Goal: Transaction & Acquisition: Purchase product/service

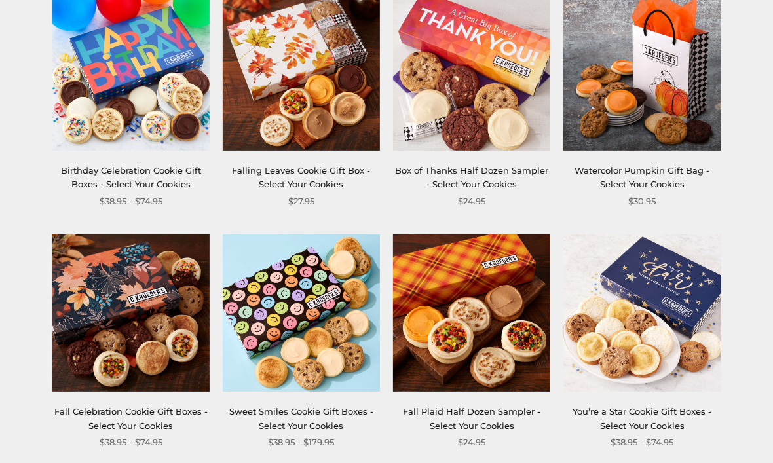
scroll to position [511, 0]
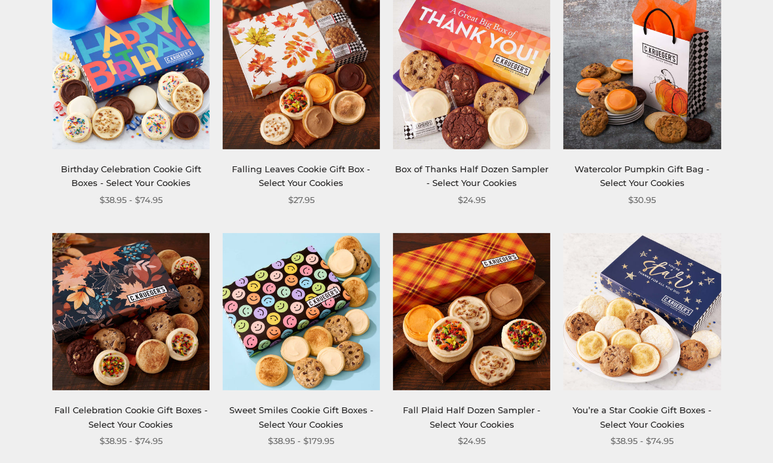
click at [665, 333] on img at bounding box center [641, 312] width 157 height 157
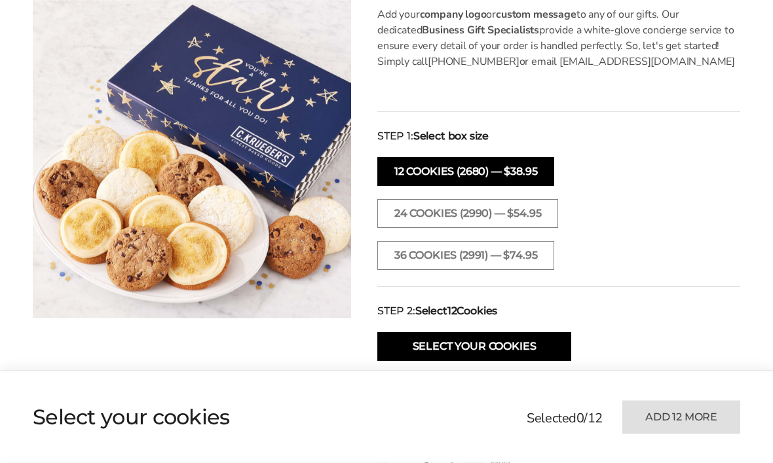
scroll to position [491, 0]
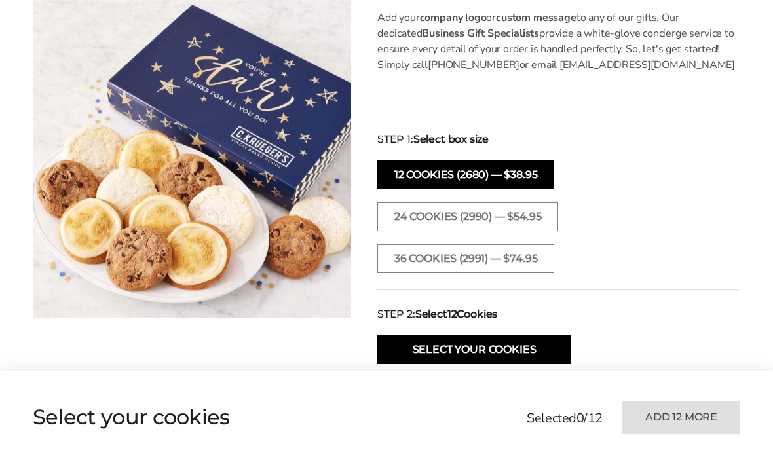
click at [530, 176] on button "12 COOKIES (2680) — $38.95" at bounding box center [465, 174] width 177 height 29
click at [523, 349] on button "Select Your Cookies" at bounding box center [474, 349] width 194 height 29
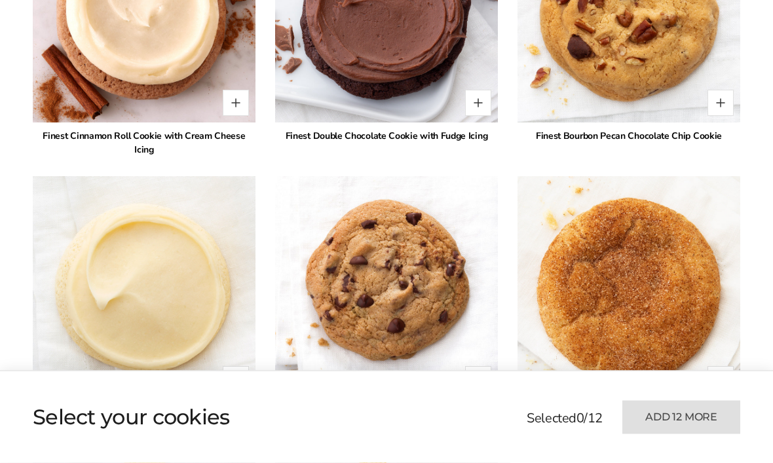
scroll to position [1761, 0]
click at [471, 104] on button "Quantity button plus" at bounding box center [478, 103] width 26 height 26
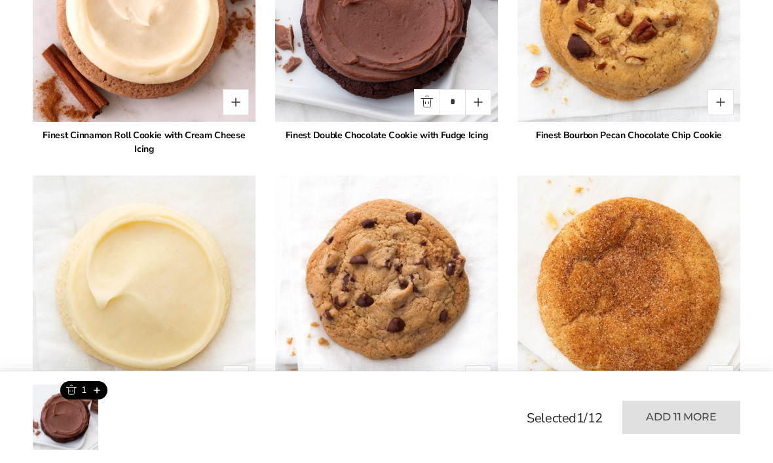
click at [485, 100] on button "Quantity button plus" at bounding box center [478, 102] width 26 height 26
click at [489, 104] on button "Quantity button plus" at bounding box center [478, 102] width 26 height 26
type input "*"
click at [239, 366] on button "Quantity button plus" at bounding box center [236, 379] width 26 height 26
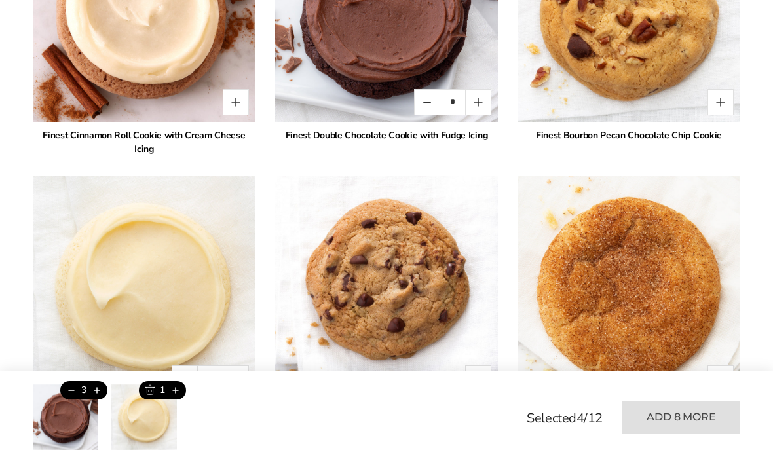
click at [241, 366] on button "Quantity button plus" at bounding box center [236, 379] width 26 height 26
click at [242, 368] on button "Quantity button plus" at bounding box center [236, 379] width 26 height 26
type input "*"
click at [727, 366] on button "Quantity button plus" at bounding box center [720, 379] width 26 height 26
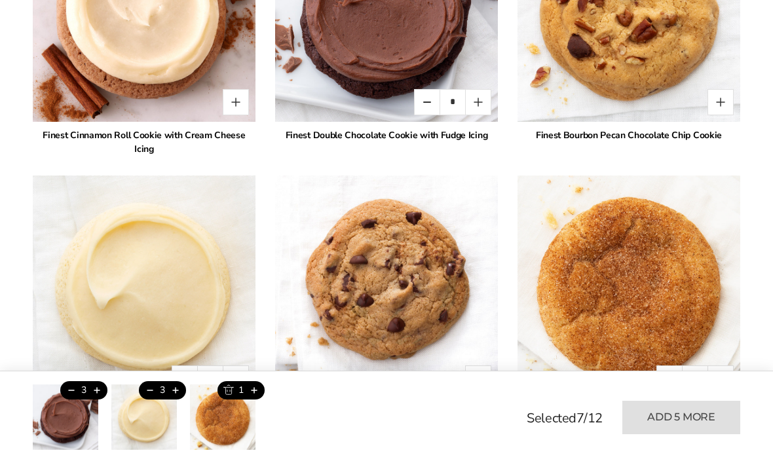
click at [729, 366] on button "Quantity button plus" at bounding box center [720, 379] width 26 height 26
click at [723, 366] on button "Quantity button plus" at bounding box center [720, 379] width 26 height 26
type input "*"
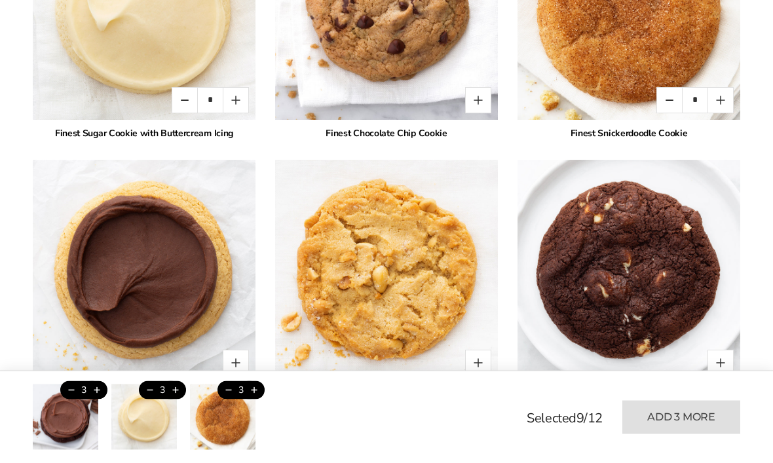
scroll to position [2041, 0]
click at [240, 349] on button "Quantity button plus" at bounding box center [236, 362] width 26 height 26
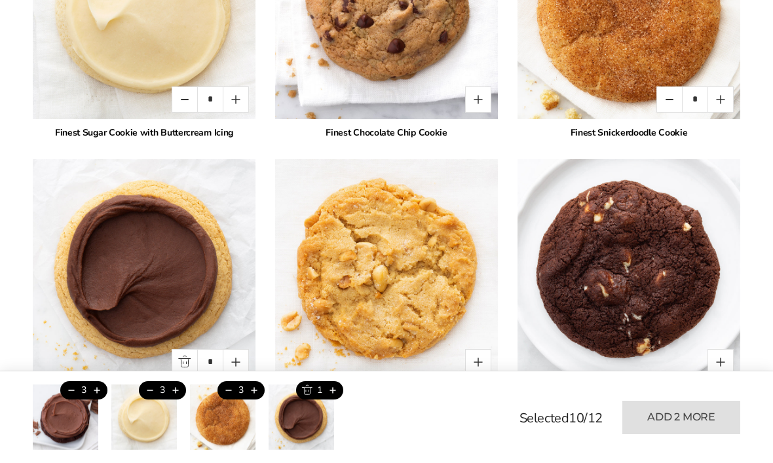
click at [244, 349] on button "Quantity button plus" at bounding box center [236, 362] width 26 height 26
click at [241, 349] on button "Quantity button plus" at bounding box center [236, 362] width 26 height 26
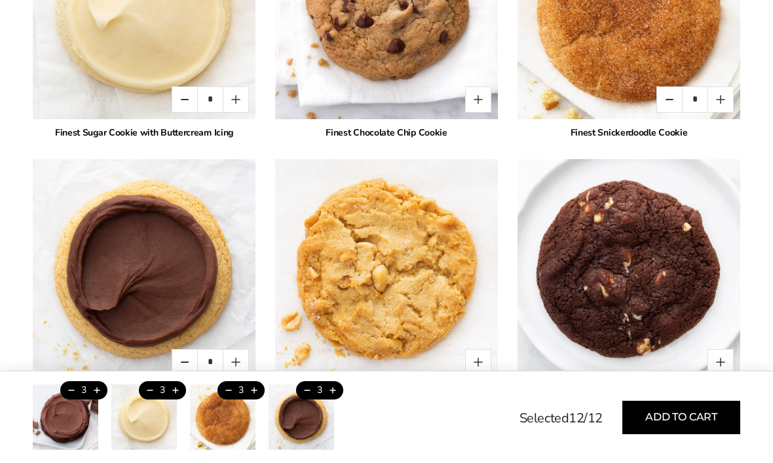
type input "*"
click at [723, 434] on button "Add to cart" at bounding box center [681, 417] width 118 height 33
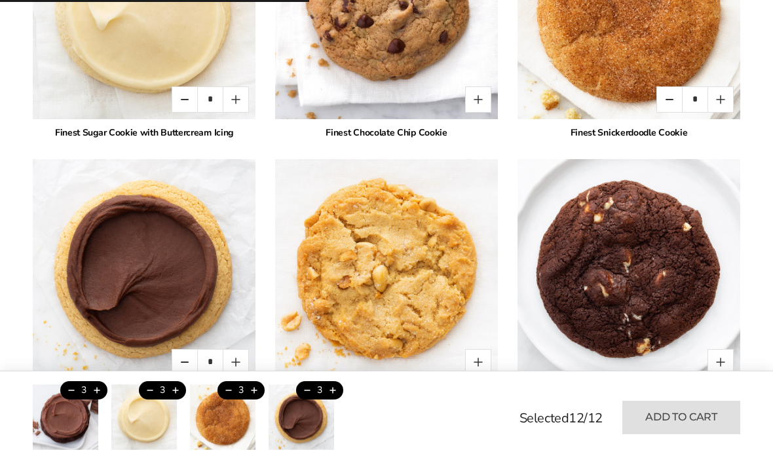
type input "*"
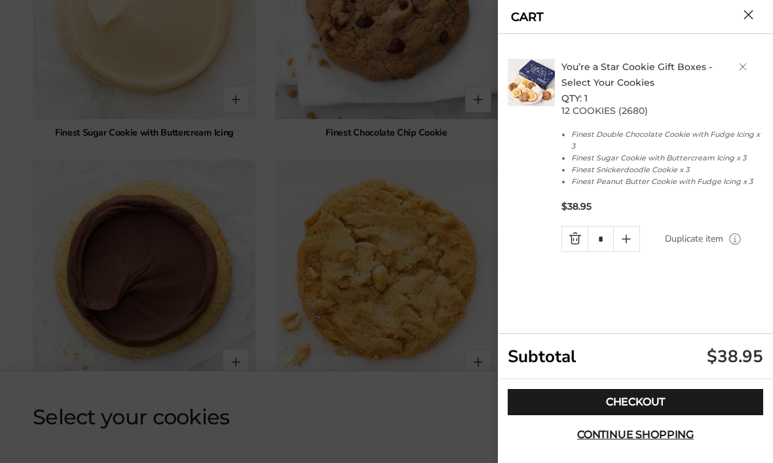
click at [748, 415] on link "Checkout" at bounding box center [635, 402] width 255 height 26
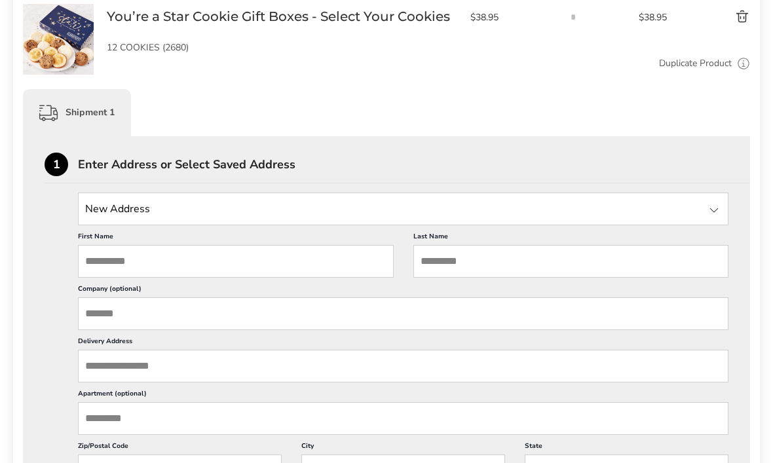
click at [147, 263] on input "First Name" at bounding box center [236, 261] width 316 height 33
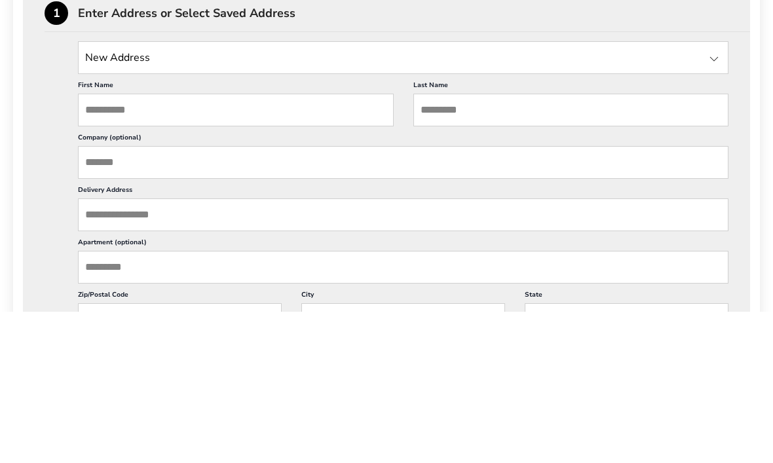
type input "*******"
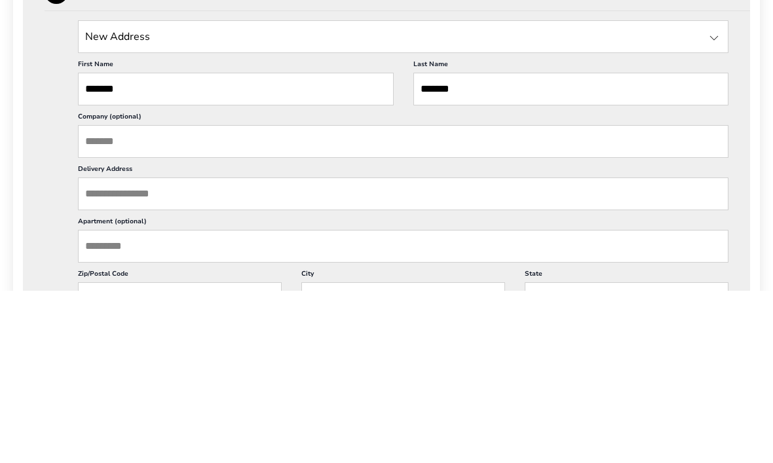
click at [434, 350] on input "Delivery Address" at bounding box center [403, 366] width 650 height 33
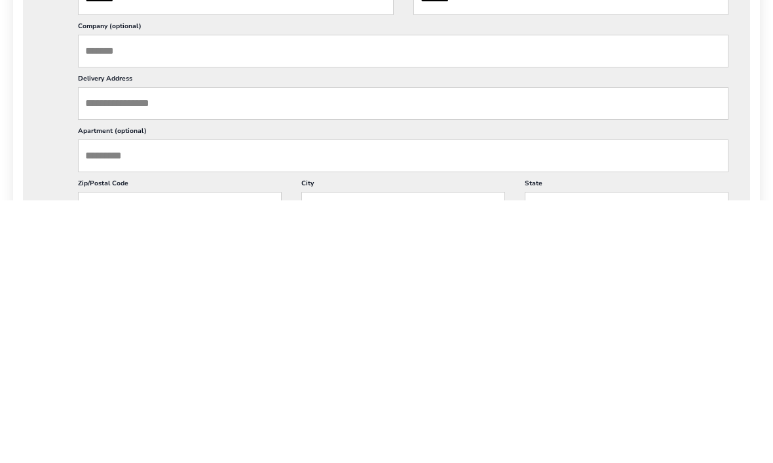
type input "**"
type input "**********"
type input "*****"
type input "*********"
type input "**"
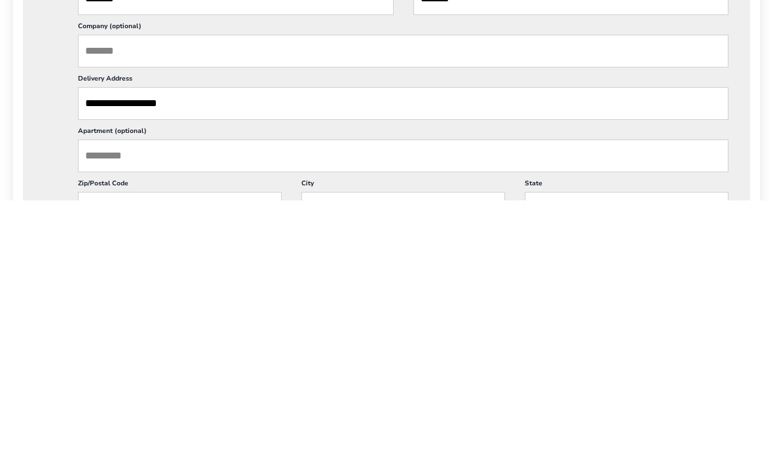
type input "**"
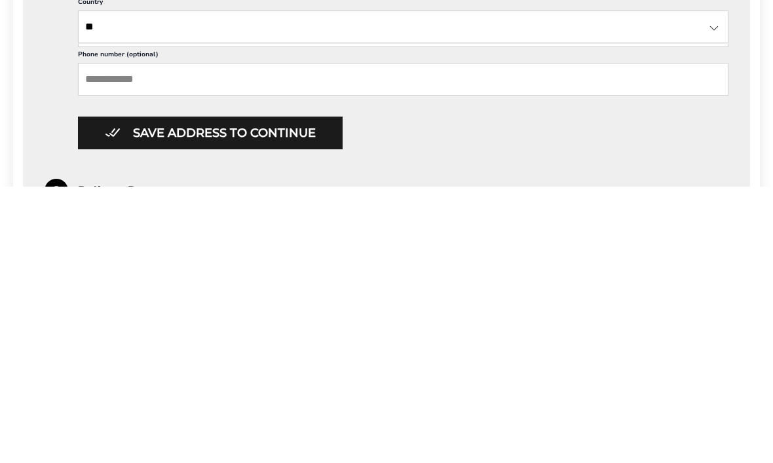
type input "**********"
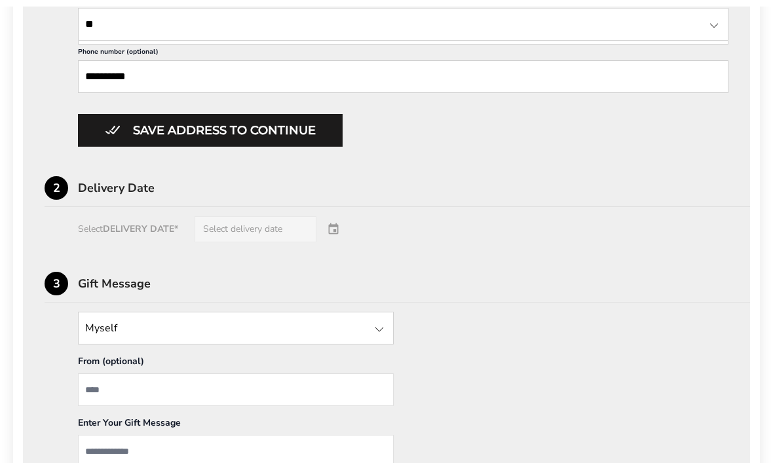
scroll to position [754, 0]
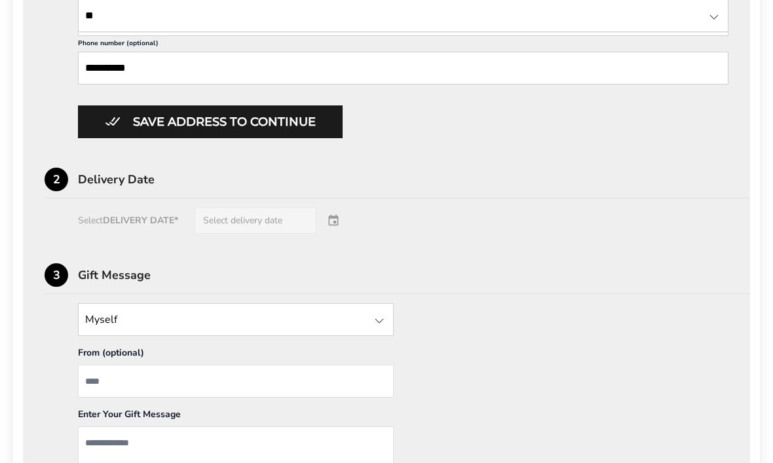
click at [266, 234] on div "Select DELIVERY DATE* Select delivery date" at bounding box center [387, 221] width 684 height 26
click at [341, 234] on div "Select DELIVERY DATE* Select delivery date" at bounding box center [387, 221] width 684 height 26
click at [259, 234] on div "Select DELIVERY DATE* Select delivery date" at bounding box center [387, 221] width 684 height 26
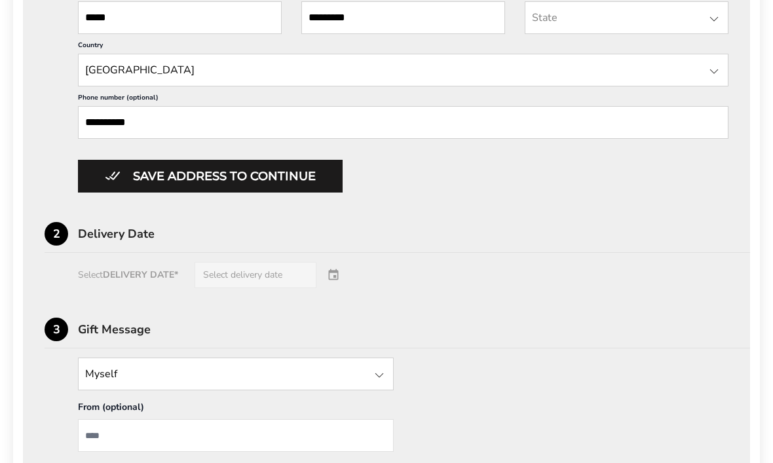
click at [128, 193] on button "Save address to continue" at bounding box center [210, 176] width 265 height 33
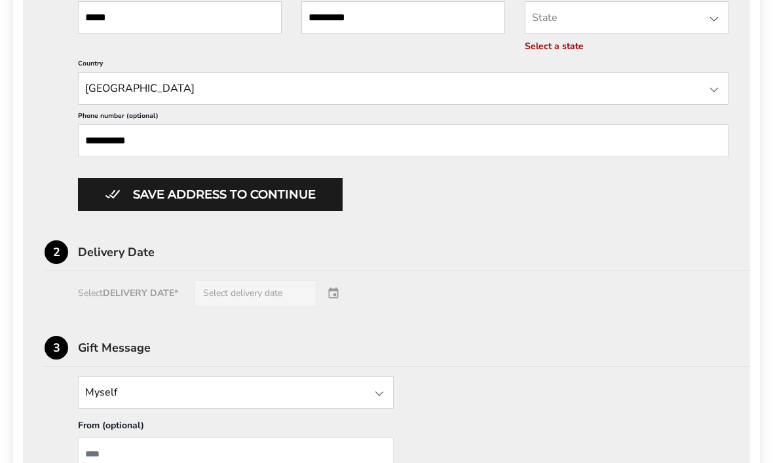
scroll to position [700, 0]
click at [231, 307] on div "Select DELIVERY DATE* Select delivery date" at bounding box center [387, 293] width 684 height 26
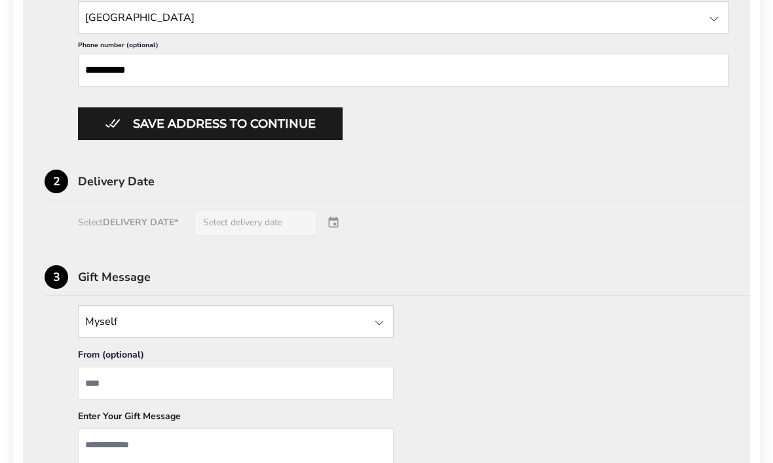
scroll to position [770, 0]
click at [330, 236] on div "Select DELIVERY DATE* Select delivery date" at bounding box center [387, 223] width 684 height 26
click at [231, 236] on div "Select DELIVERY DATE* Select delivery date" at bounding box center [387, 223] width 684 height 26
click at [108, 236] on div "Select DELIVERY DATE* Select delivery date" at bounding box center [387, 223] width 684 height 26
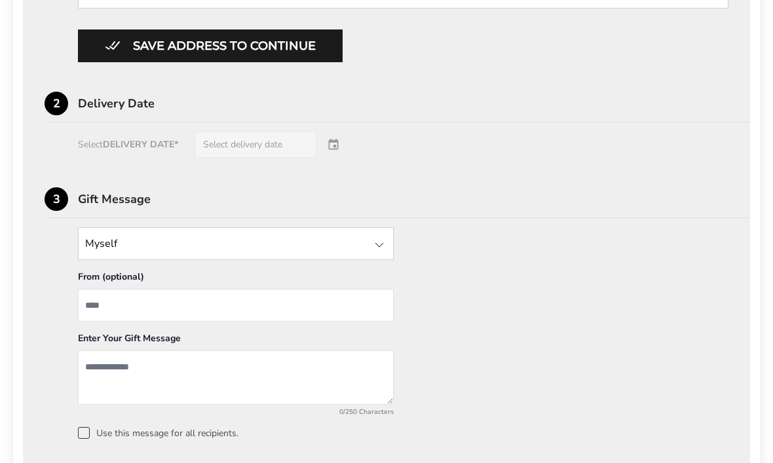
scroll to position [847, 0]
click at [149, 159] on div "Select DELIVERY DATE* Select delivery date" at bounding box center [387, 146] width 684 height 26
click at [148, 159] on div "Select DELIVERY DATE* Select delivery date" at bounding box center [387, 146] width 684 height 26
click at [151, 159] on div "Select DELIVERY DATE* Select delivery date" at bounding box center [387, 146] width 684 height 26
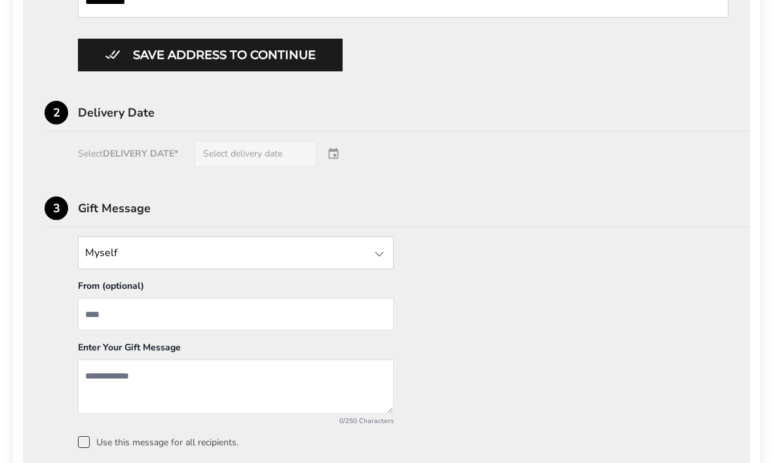
scroll to position [827, 0]
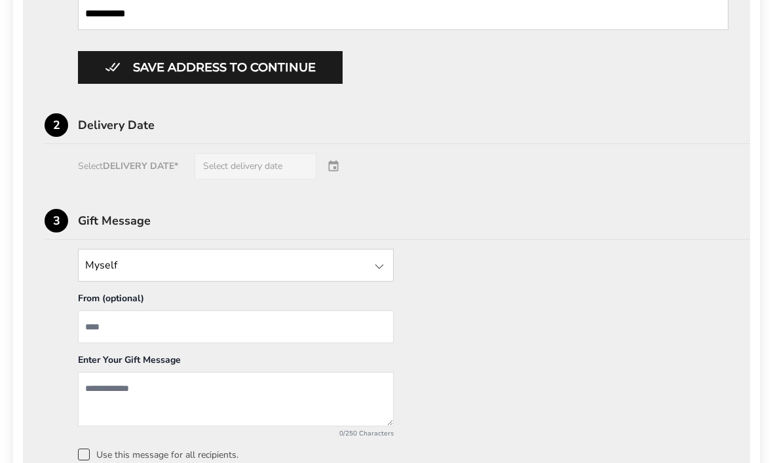
click at [234, 179] on div "Select DELIVERY DATE* Select delivery date" at bounding box center [387, 166] width 684 height 26
click at [330, 179] on div "Select DELIVERY DATE* Select delivery date" at bounding box center [387, 166] width 684 height 26
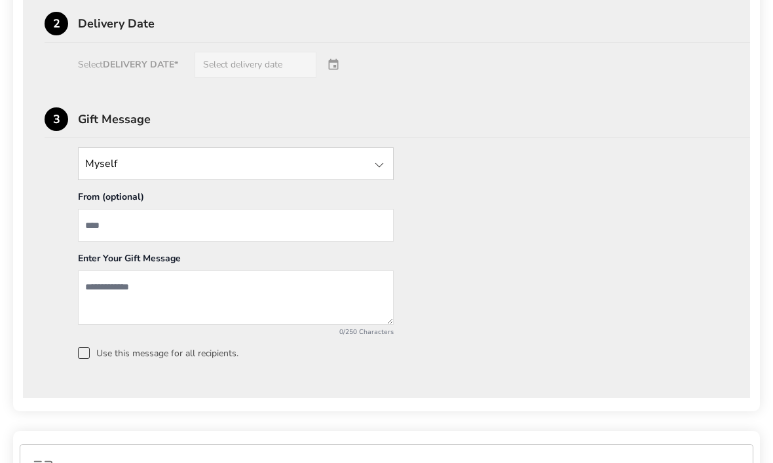
scroll to position [928, 0]
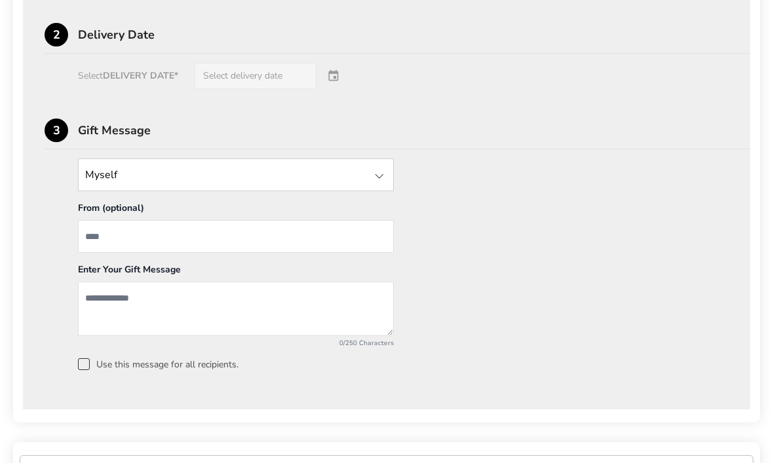
click at [91, 191] on input "State" at bounding box center [236, 175] width 316 height 33
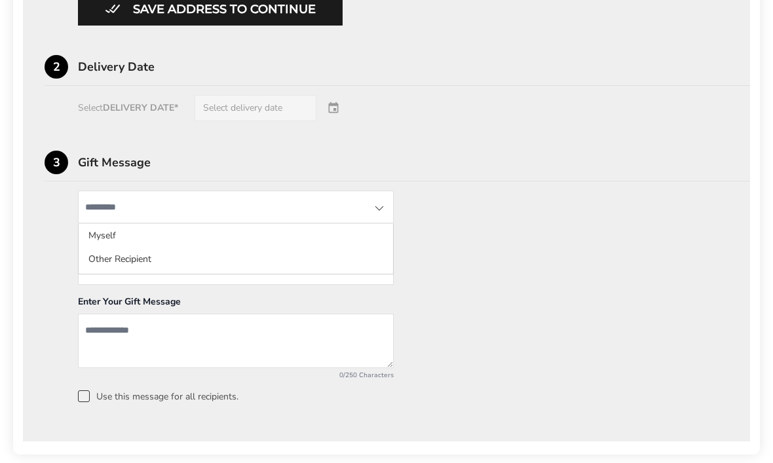
scroll to position [880, 0]
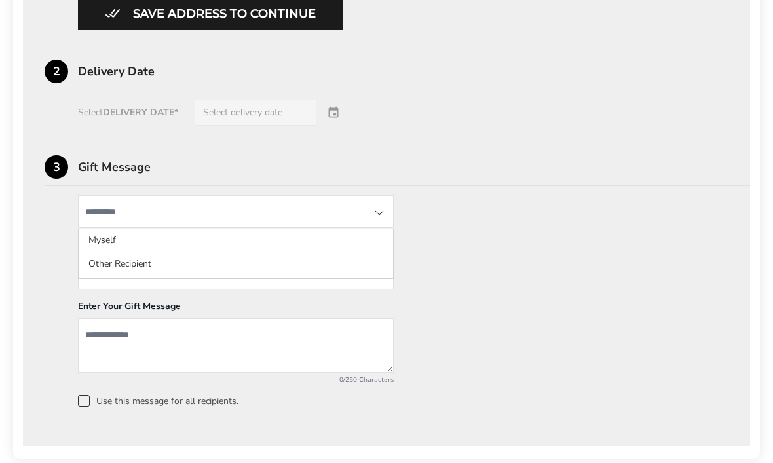
click at [100, 126] on div "Select DELIVERY DATE* Select delivery date" at bounding box center [387, 113] width 684 height 26
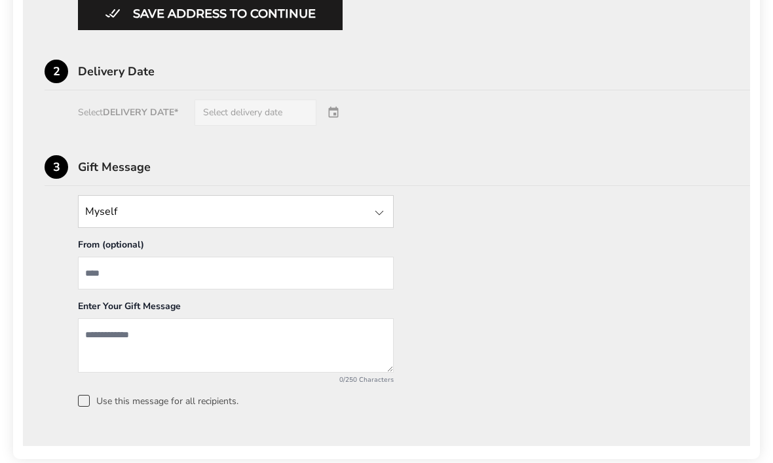
click at [70, 90] on div "2 Delivery Date" at bounding box center [398, 75] width 706 height 31
click at [138, 126] on div "Select DELIVERY DATE* Select delivery date" at bounding box center [387, 113] width 684 height 26
click at [166, 126] on div "Select DELIVERY DATE* Select delivery date" at bounding box center [387, 113] width 684 height 26
click at [232, 126] on div "Select DELIVERY DATE* Select delivery date" at bounding box center [387, 113] width 684 height 26
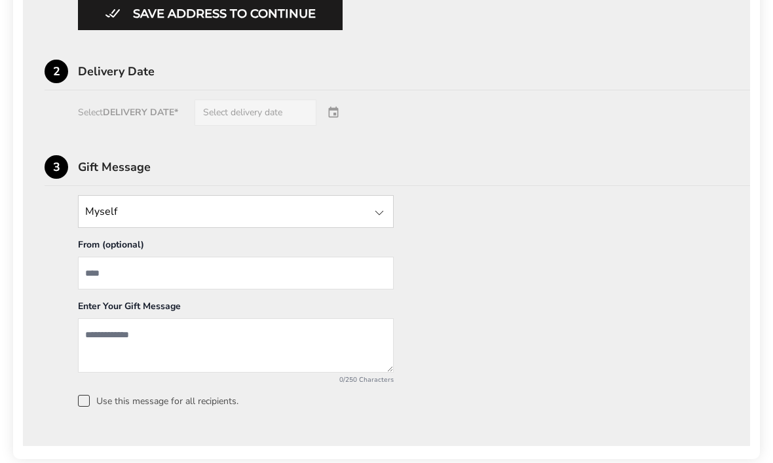
click at [339, 126] on div "Select DELIVERY DATE* Select delivery date" at bounding box center [387, 113] width 684 height 26
click at [341, 126] on div "Select DELIVERY DATE* Select delivery date" at bounding box center [387, 113] width 684 height 26
click at [340, 126] on div "Select DELIVERY DATE* Select delivery date" at bounding box center [387, 113] width 684 height 26
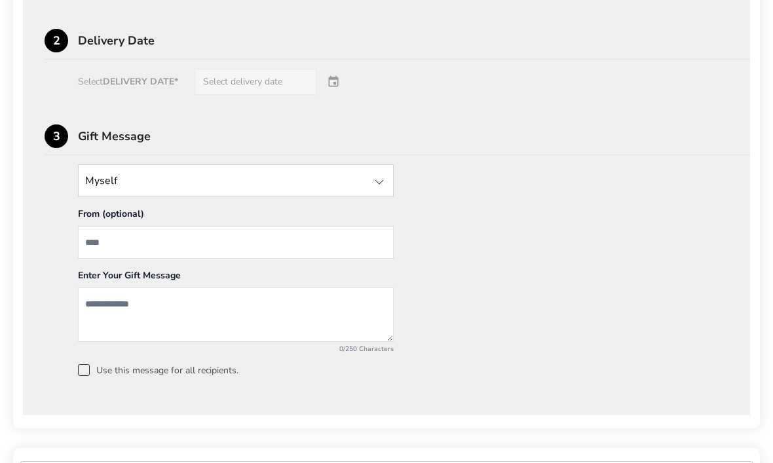
scroll to position [912, 0]
click at [92, 317] on textarea "Add a message" at bounding box center [236, 313] width 316 height 54
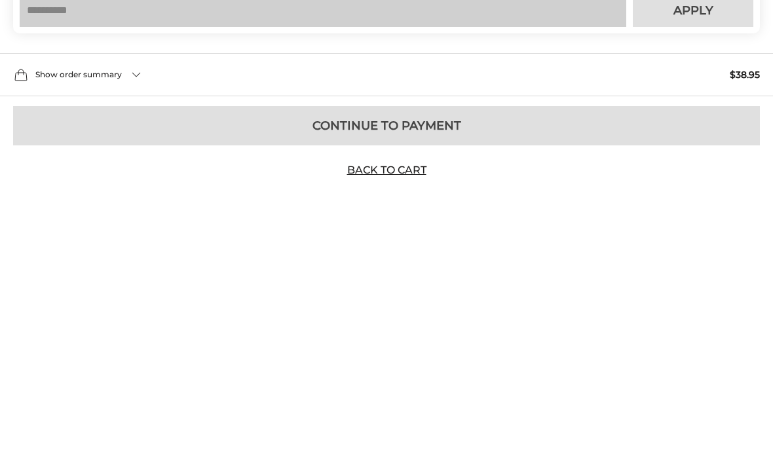
scroll to position [1237, 0]
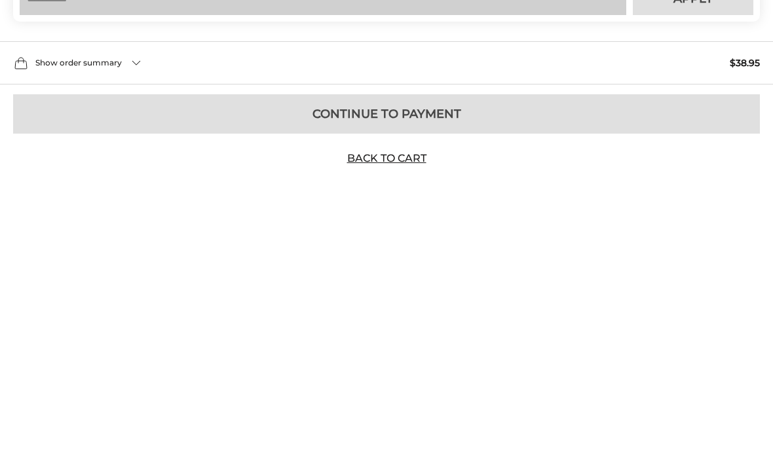
type textarea "**********"
click at [62, 286] on div "Show order summary $38.95" at bounding box center [386, 307] width 773 height 43
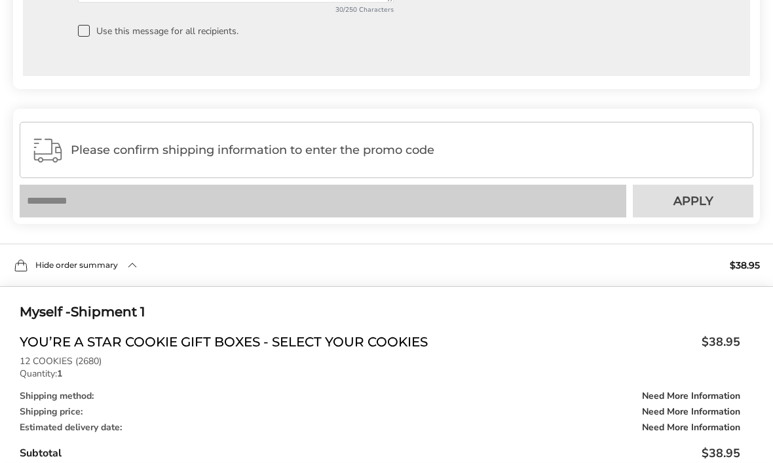
scroll to position [1247, 0]
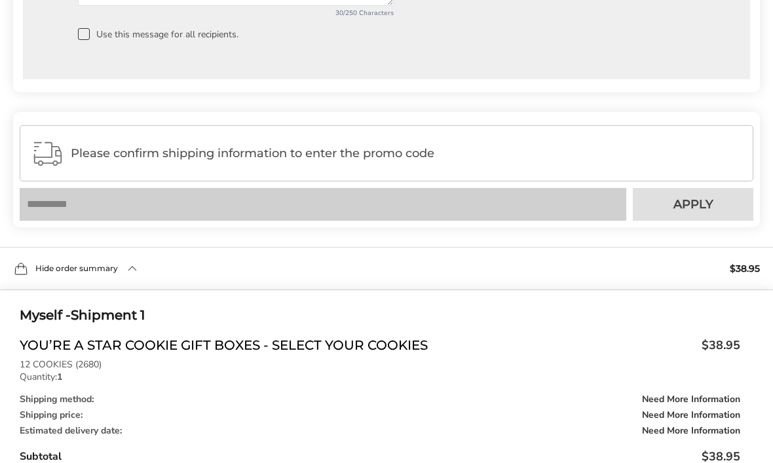
click at [101, 181] on div "Please confirm shipping information to enter the promo code" at bounding box center [387, 153] width 734 height 56
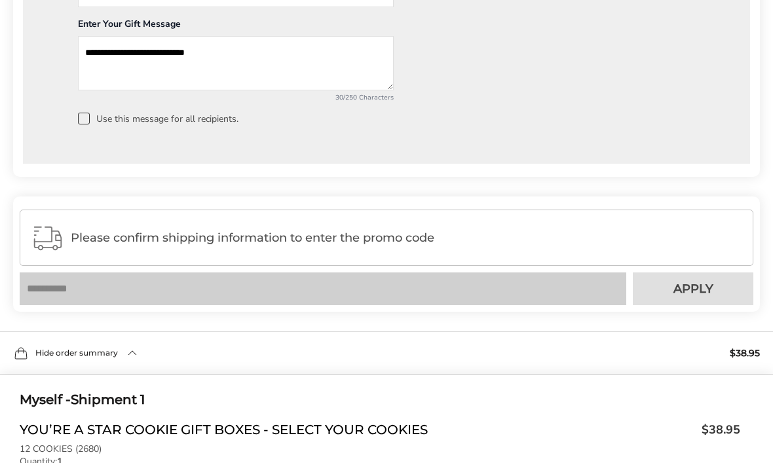
scroll to position [1158, 0]
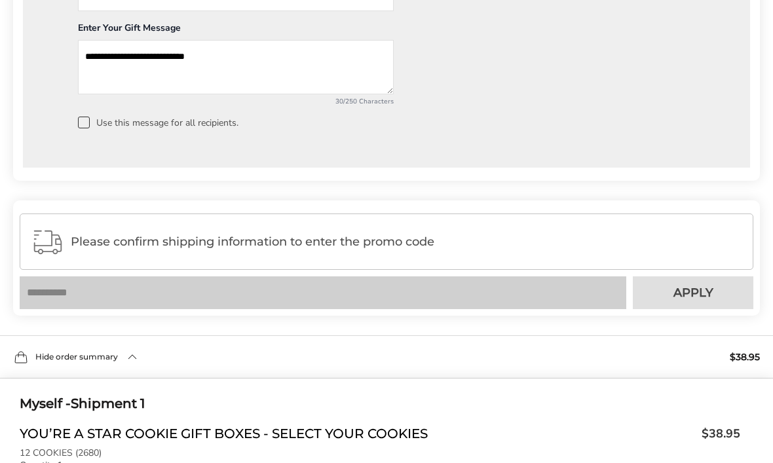
click at [137, 259] on div "Please confirm shipping information to enter the promo code" at bounding box center [387, 242] width 734 height 56
click at [136, 259] on div "Please confirm shipping information to enter the promo code" at bounding box center [387, 242] width 734 height 56
click at [143, 249] on span "Please confirm shipping information to enter the promo code" at bounding box center [406, 242] width 671 height 13
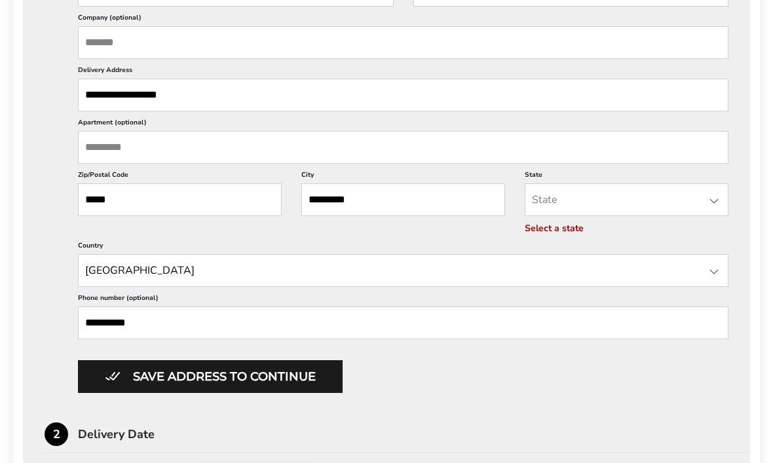
scroll to position [523, 0]
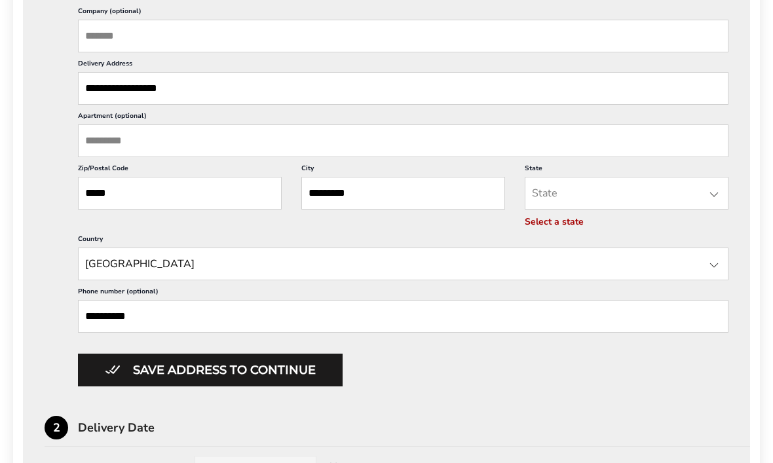
click at [565, 209] on input "**" at bounding box center [627, 194] width 204 height 33
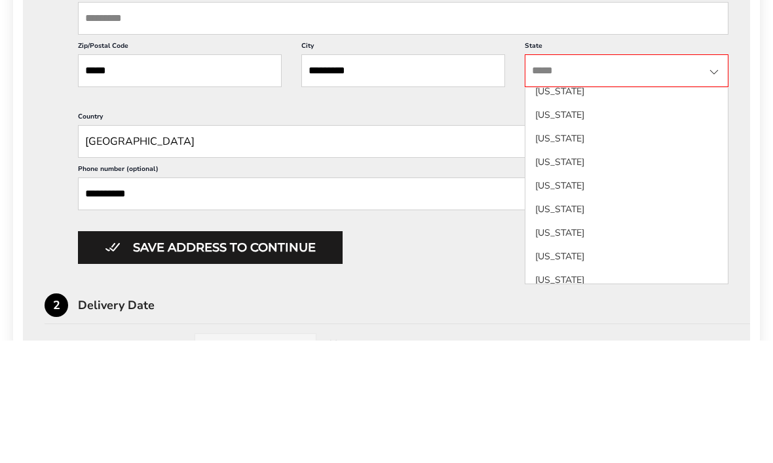
scroll to position [787, 0]
click at [547, 273] on li "North Carolina" at bounding box center [626, 285] width 202 height 24
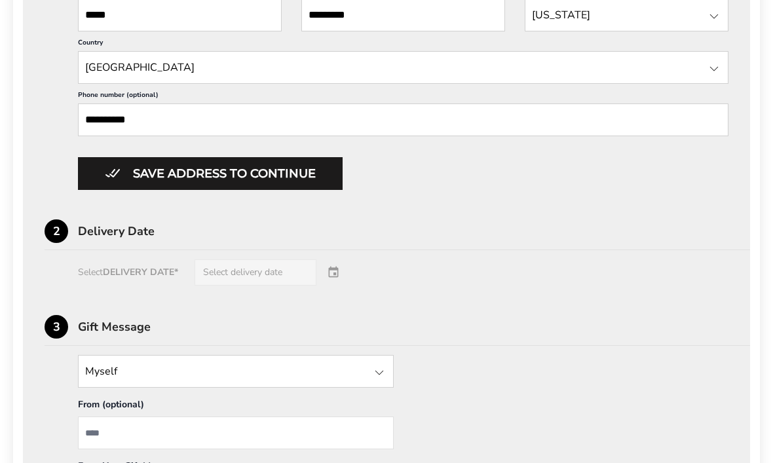
scroll to position [701, 0]
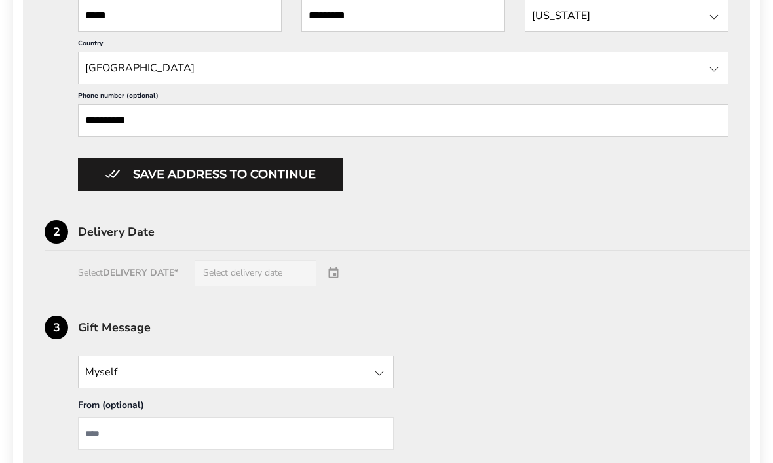
click at [108, 287] on div "Select DELIVERY DATE* Select delivery date" at bounding box center [387, 274] width 684 height 26
click at [228, 287] on div "Select DELIVERY DATE* Select delivery date" at bounding box center [387, 274] width 684 height 26
click at [341, 287] on div "Select DELIVERY DATE* Select delivery date" at bounding box center [387, 274] width 684 height 26
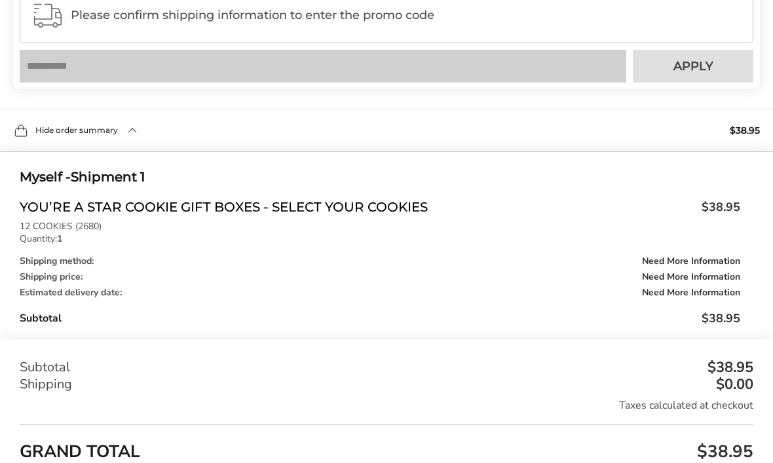
scroll to position [1376, 0]
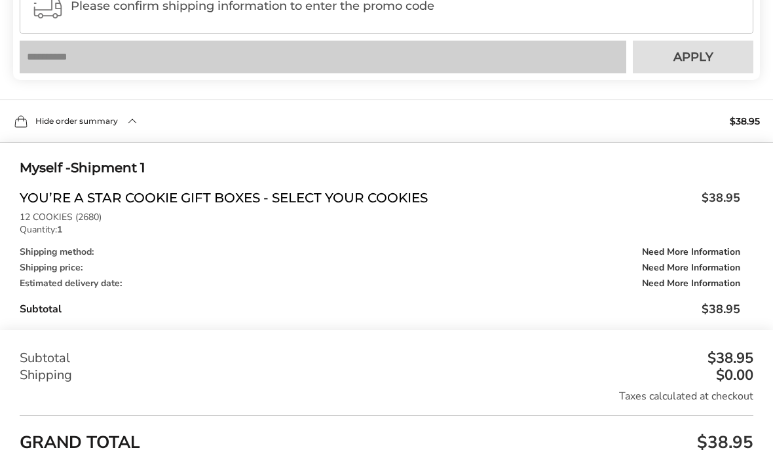
click at [36, 273] on div "Shipping price: Need More Information" at bounding box center [380, 267] width 721 height 9
click at [37, 257] on div "Shipping method: Need More Information" at bounding box center [380, 252] width 721 height 9
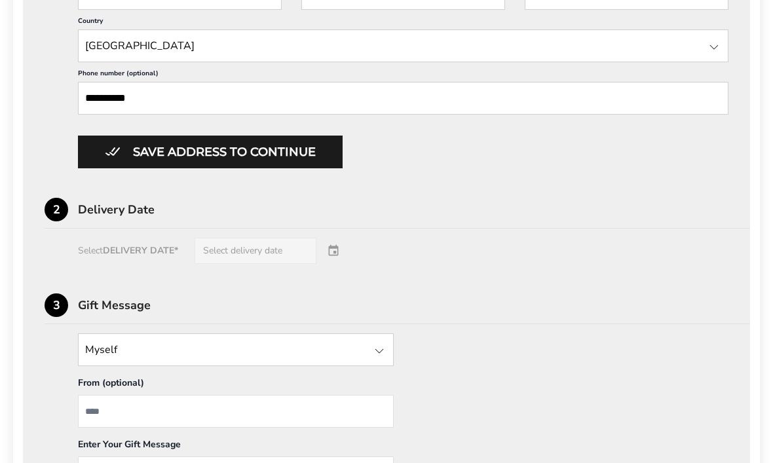
scroll to position [723, 0]
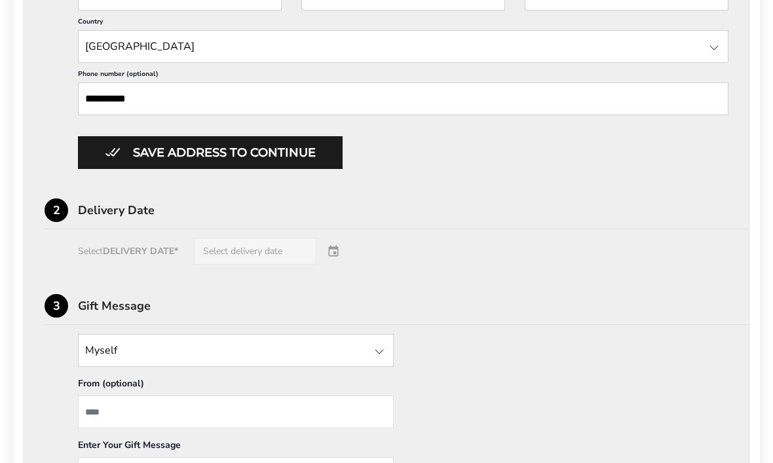
click at [126, 169] on button "Save address to continue" at bounding box center [210, 152] width 265 height 33
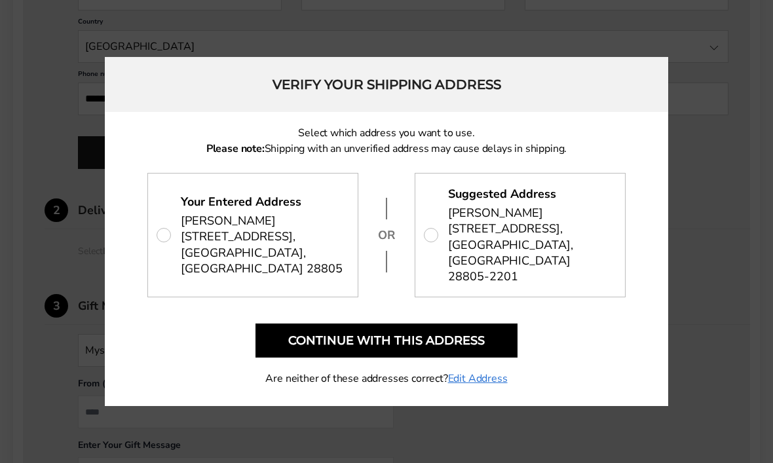
click at [292, 324] on button "Continue with this address" at bounding box center [386, 341] width 262 height 34
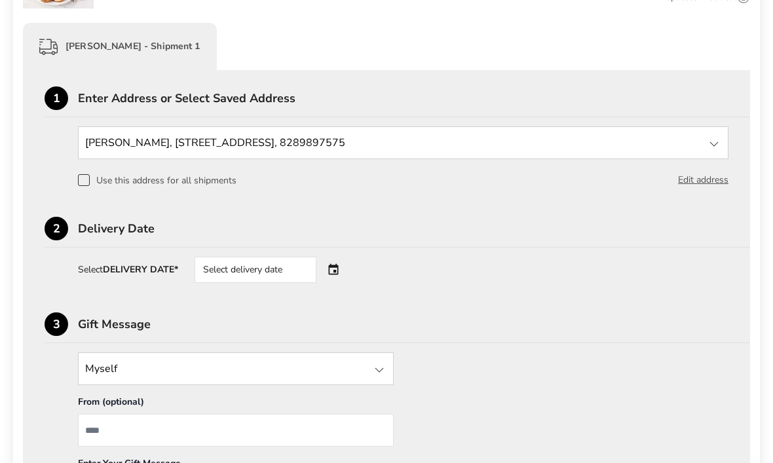
scroll to position [303, 0]
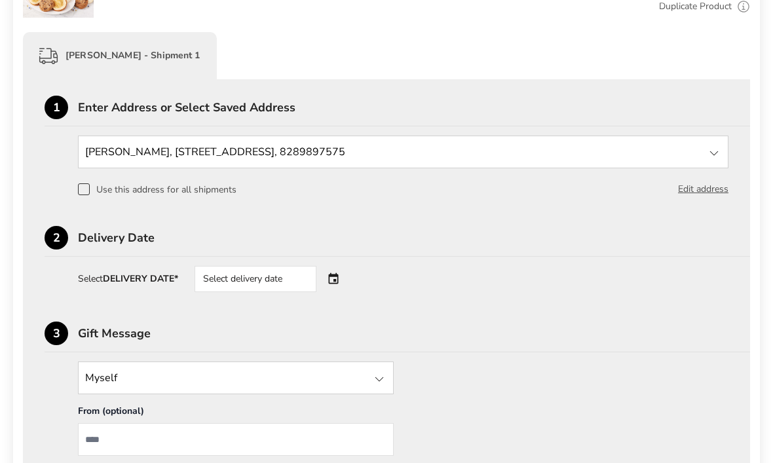
click at [83, 195] on span at bounding box center [84, 189] width 12 height 12
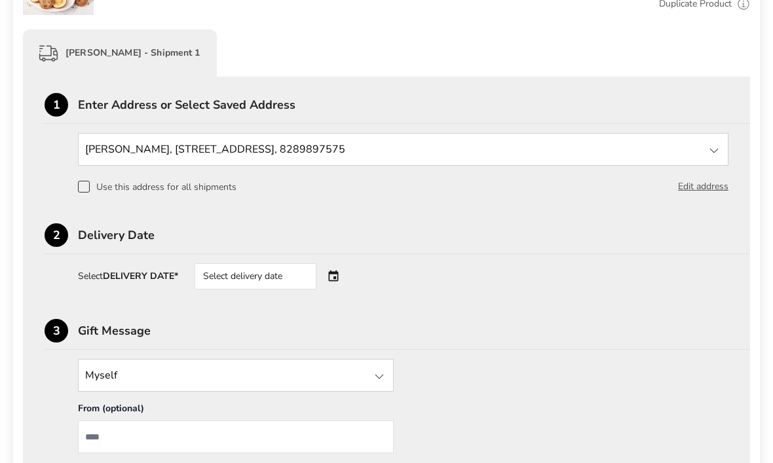
scroll to position [307, 0]
click at [296, 272] on div "Select delivery date" at bounding box center [256, 276] width 122 height 26
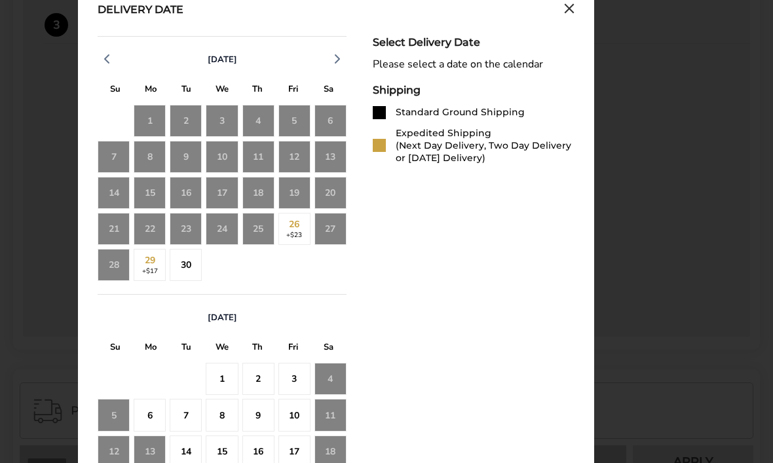
scroll to position [611, 0]
click at [262, 383] on div "2" at bounding box center [258, 380] width 32 height 32
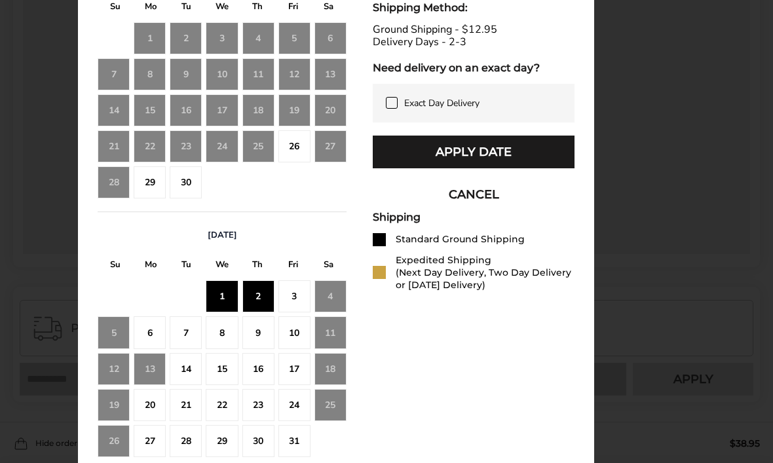
scroll to position [692, 0]
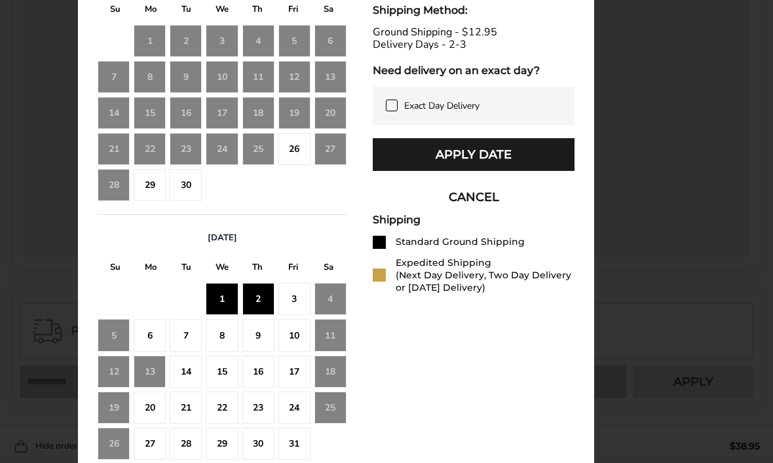
click at [289, 310] on div "3" at bounding box center [294, 299] width 32 height 32
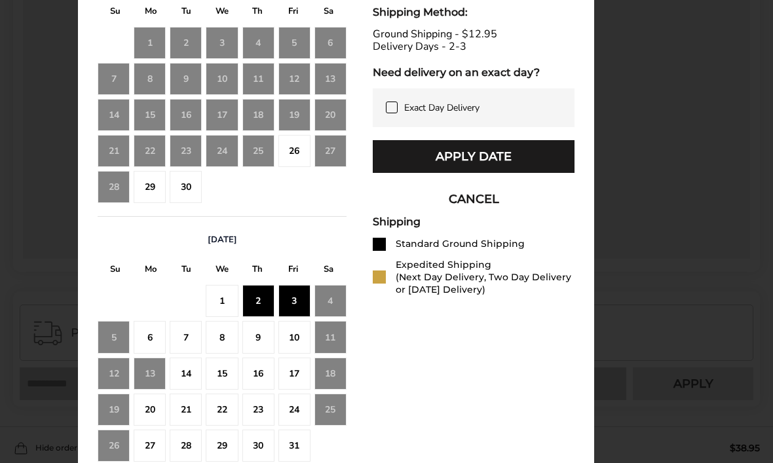
click at [544, 167] on button "Apply Date" at bounding box center [474, 157] width 202 height 33
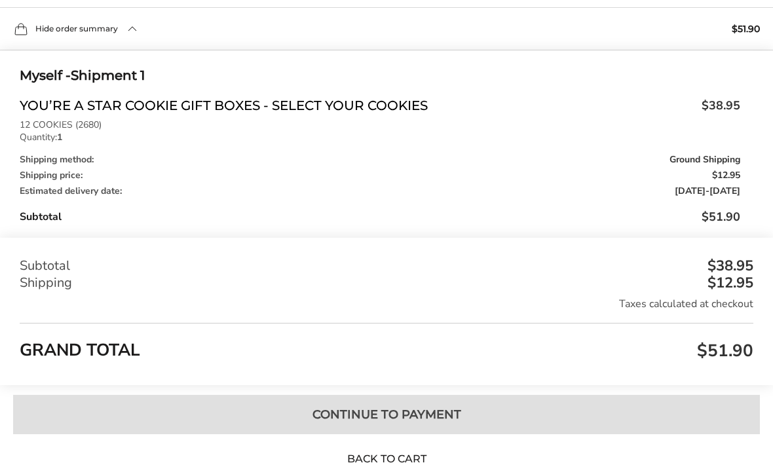
scroll to position [1127, 0]
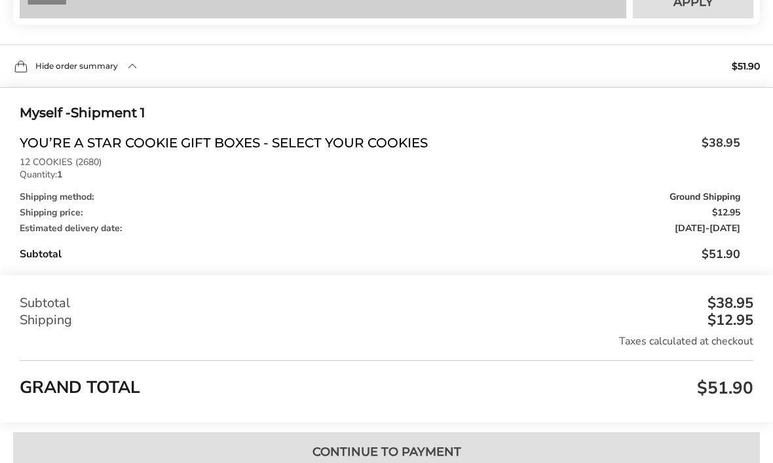
click at [38, 349] on div "Taxes calculated at checkout" at bounding box center [387, 342] width 734 height 14
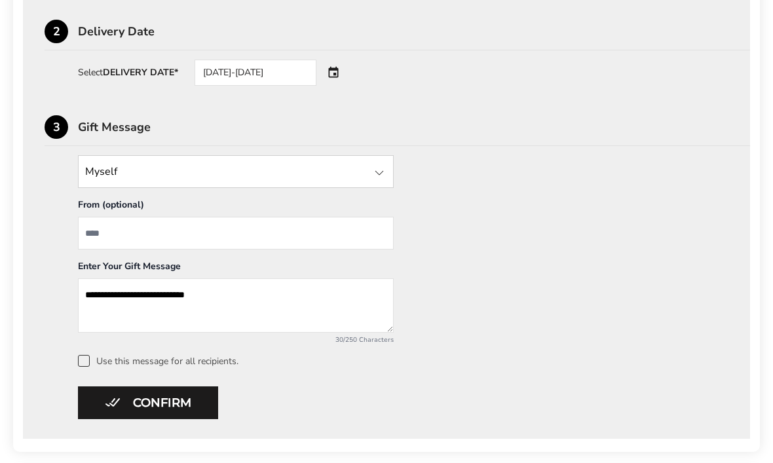
scroll to position [481, 0]
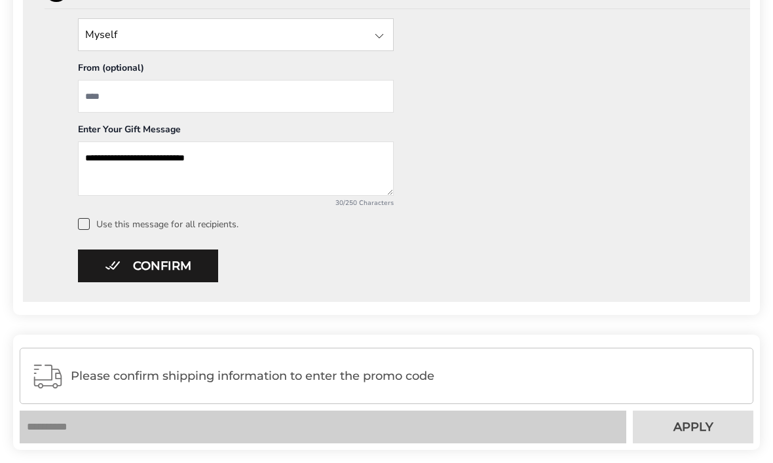
click at [97, 274] on button "Confirm" at bounding box center [148, 266] width 140 height 33
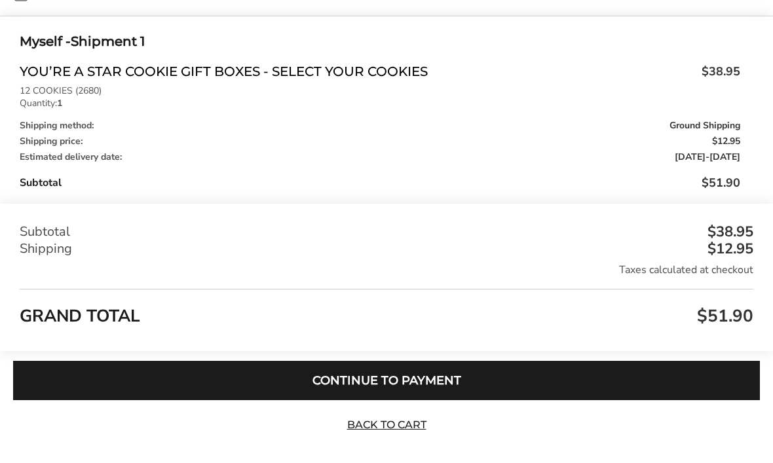
click at [123, 400] on button "Continue to Payment" at bounding box center [386, 380] width 747 height 39
